Goal: Check status

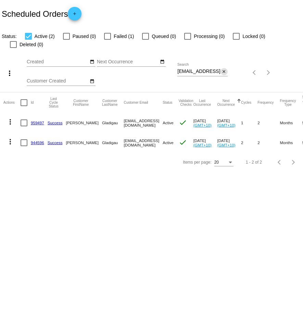
click at [223, 69] on mat-icon "close" at bounding box center [223, 71] width 5 height 5
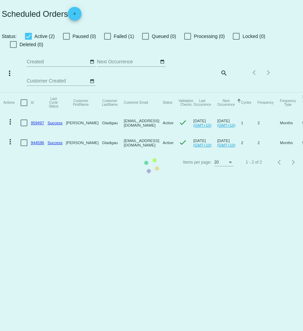
click at [222, 64] on app-dashboard-scheduled-orders "Scheduled Orders add Status: Active (2) Paused (0) Failed (1) Queued (0) Proces…" at bounding box center [151, 86] width 303 height 172
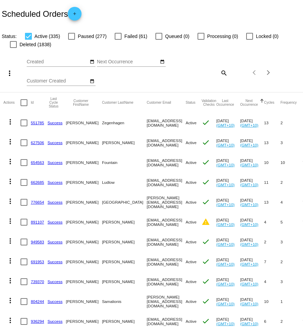
click at [224, 73] on mat-icon "search" at bounding box center [223, 72] width 8 height 11
click at [217, 73] on input "Search" at bounding box center [202, 71] width 50 height 5
paste input "[EMAIL_ADDRESS][DOMAIN_NAME]"
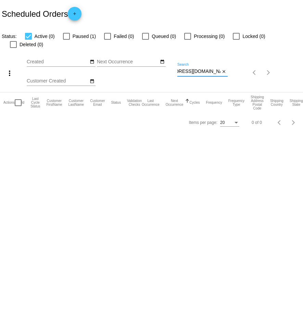
type input "[EMAIL_ADDRESS][DOMAIN_NAME]"
click at [65, 38] on div at bounding box center [66, 36] width 7 height 7
click at [66, 40] on input "Paused (1)" at bounding box center [66, 40] width 0 height 0
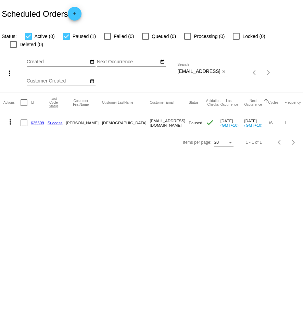
click at [65, 38] on div at bounding box center [66, 36] width 7 height 7
click at [66, 40] on input "Paused (1)" at bounding box center [66, 40] width 0 height 0
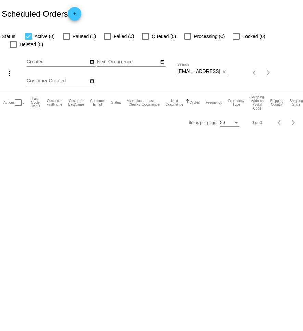
click at [68, 38] on div at bounding box center [66, 36] width 7 height 7
click at [66, 40] on input "Paused (1)" at bounding box center [66, 40] width 0 height 0
checkbox input "true"
